Goal: Task Accomplishment & Management: Manage account settings

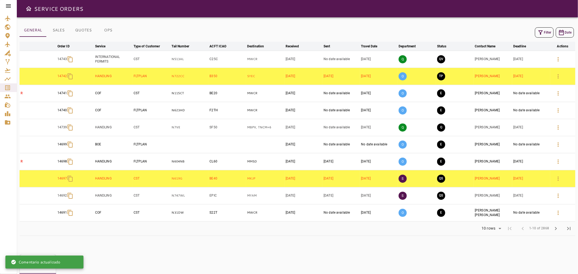
click at [542, 34] on icon "button" at bounding box center [540, 32] width 7 height 7
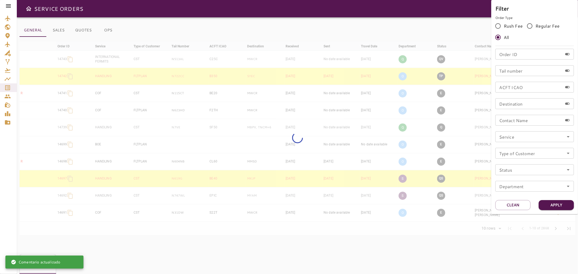
click at [514, 71] on input "Tail number" at bounding box center [528, 70] width 67 height 11
paste input "******"
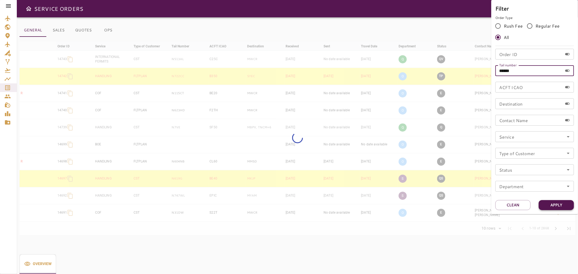
type input "******"
click at [564, 202] on button "Apply" at bounding box center [556, 205] width 35 height 10
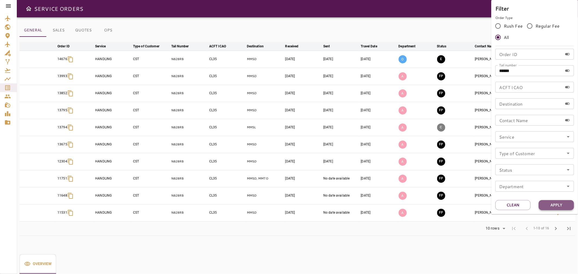
click at [558, 205] on button "Apply" at bounding box center [556, 205] width 35 height 10
click at [443, 4] on div at bounding box center [289, 137] width 578 height 274
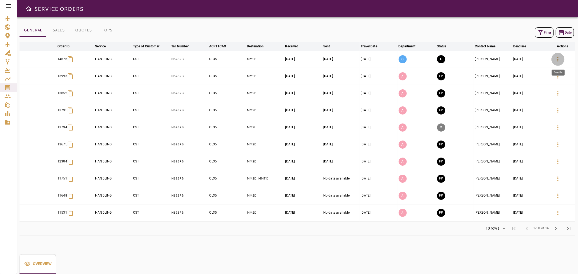
click at [560, 60] on icon "button" at bounding box center [558, 59] width 7 height 7
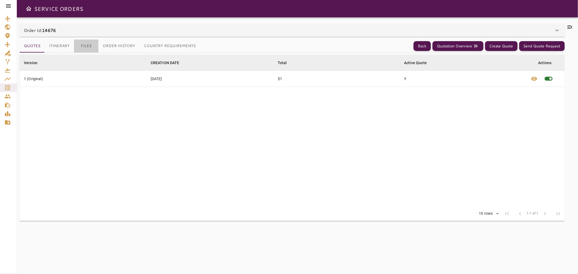
click at [84, 49] on button "Files" at bounding box center [86, 46] width 24 height 13
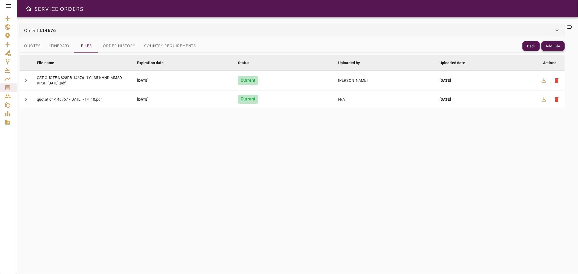
click at [562, 48] on button "Add File" at bounding box center [553, 46] width 23 height 10
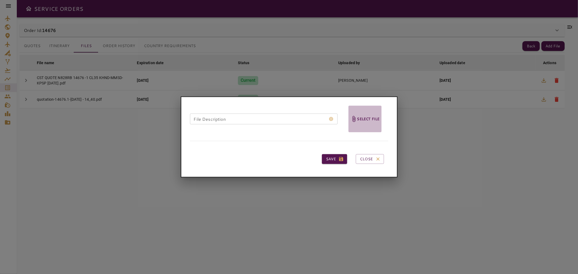
click at [357, 117] on h6 "Select file" at bounding box center [368, 119] width 22 height 6
click at [0, 0] on input "Select file" at bounding box center [0, 0] width 0 height 0
drag, startPoint x: 380, startPoint y: 156, endPoint x: 410, endPoint y: 122, distance: 45.0
click at [380, 156] on icon "button" at bounding box center [377, 158] width 5 height 5
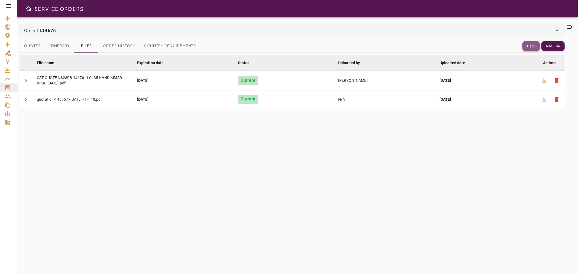
click at [523, 47] on button "Back" at bounding box center [531, 46] width 17 height 10
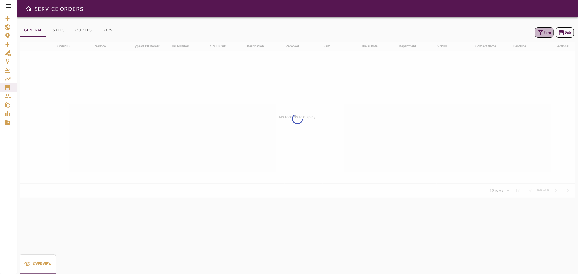
click at [541, 34] on icon "button" at bounding box center [540, 32] width 7 height 7
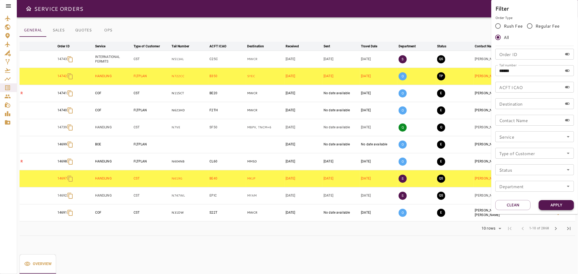
click at [554, 208] on button "Apply" at bounding box center [556, 205] width 35 height 10
drag, startPoint x: 557, startPoint y: 203, endPoint x: 522, endPoint y: 108, distance: 100.9
click at [556, 202] on button "Apply" at bounding box center [556, 205] width 35 height 10
drag, startPoint x: 527, startPoint y: 66, endPoint x: 469, endPoint y: 81, distance: 59.5
click at [469, 81] on div "Filter Order Type Rush Fee Regular Fee All Order ID Order ID Tail number ******…" at bounding box center [289, 137] width 578 height 274
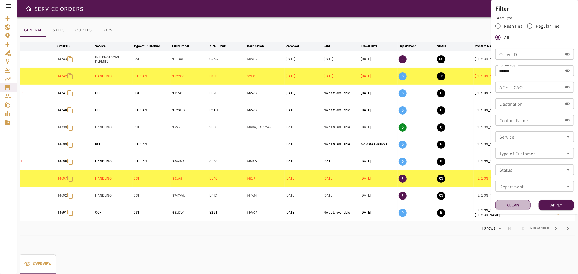
click at [520, 201] on button "Clean" at bounding box center [512, 205] width 35 height 10
click at [510, 72] on input "Tail number" at bounding box center [528, 70] width 67 height 11
paste input "******"
type input "******"
click at [564, 203] on button "Apply" at bounding box center [556, 205] width 35 height 10
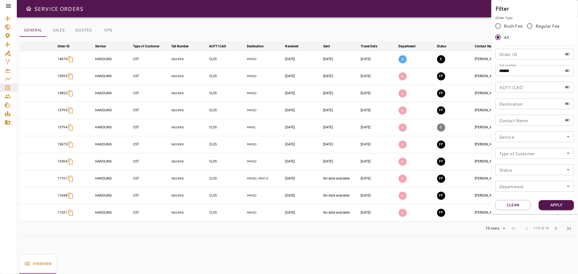
click at [450, 27] on div at bounding box center [289, 137] width 578 height 274
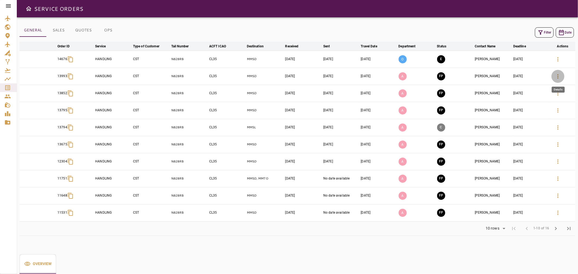
click at [557, 73] on icon "button" at bounding box center [558, 76] width 7 height 7
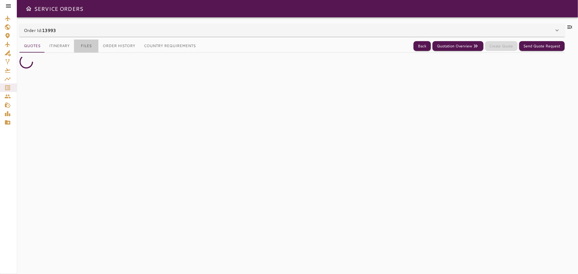
click at [84, 44] on button "Files" at bounding box center [86, 46] width 24 height 13
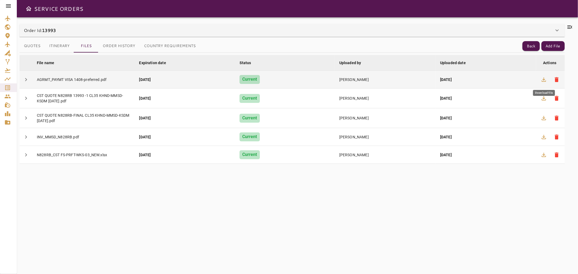
click at [545, 79] on icon "button" at bounding box center [544, 80] width 4 height 4
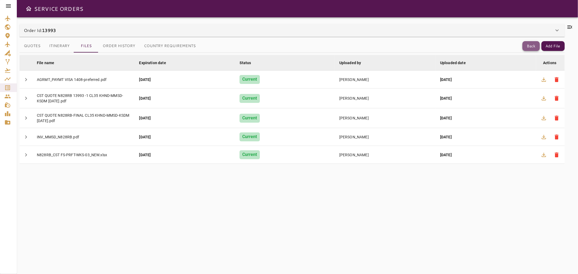
click at [529, 46] on button "Back" at bounding box center [531, 46] width 17 height 10
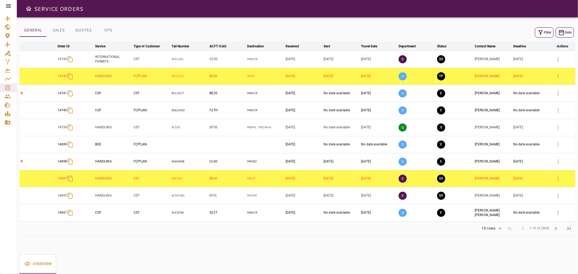
click at [551, 31] on button "Filter" at bounding box center [544, 32] width 19 height 10
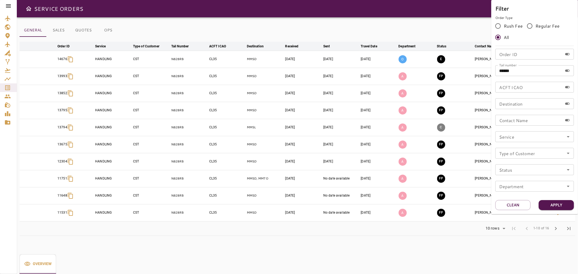
click at [394, 19] on div at bounding box center [289, 137] width 578 height 274
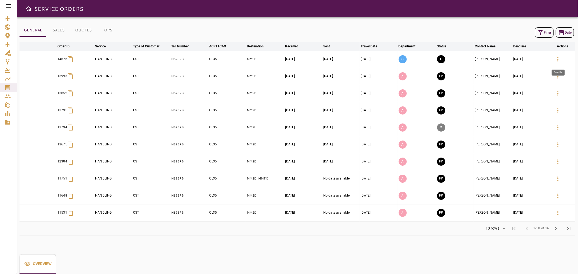
click at [560, 58] on icon "button" at bounding box center [558, 59] width 7 height 7
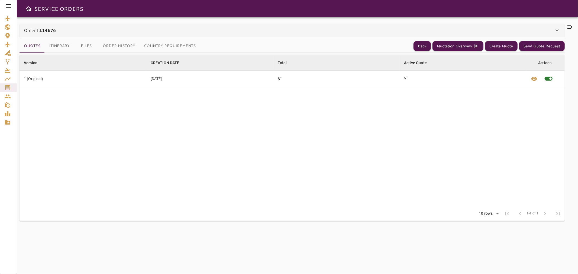
drag, startPoint x: 87, startPoint y: 48, endPoint x: 82, endPoint y: 48, distance: 4.9
click at [86, 48] on button "Files" at bounding box center [86, 46] width 24 height 13
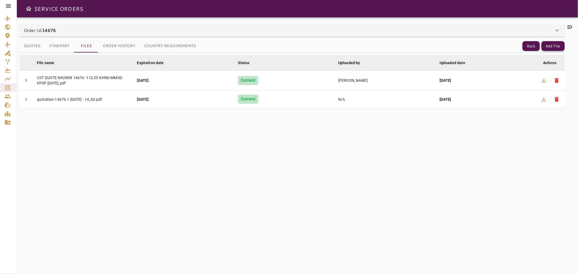
click at [560, 43] on button "Add File" at bounding box center [553, 46] width 23 height 10
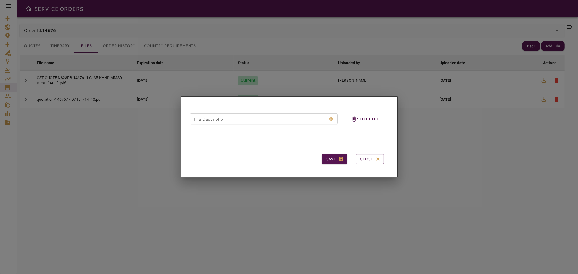
click at [373, 114] on span "Select file" at bounding box center [365, 119] width 33 height 27
click at [0, 0] on input "Select file" at bounding box center [0, 0] width 0 height 0
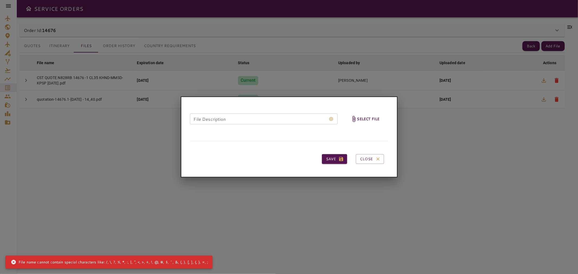
click at [370, 119] on h6 "Select file" at bounding box center [368, 119] width 22 height 6
click at [0, 0] on input "Select file" at bounding box center [0, 0] width 0 height 0
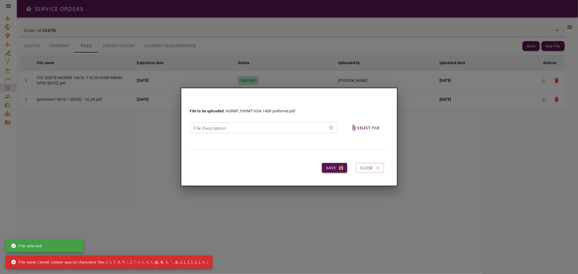
click at [340, 168] on icon "button" at bounding box center [341, 168] width 4 height 4
